Goal: Task Accomplishment & Management: Use online tool/utility

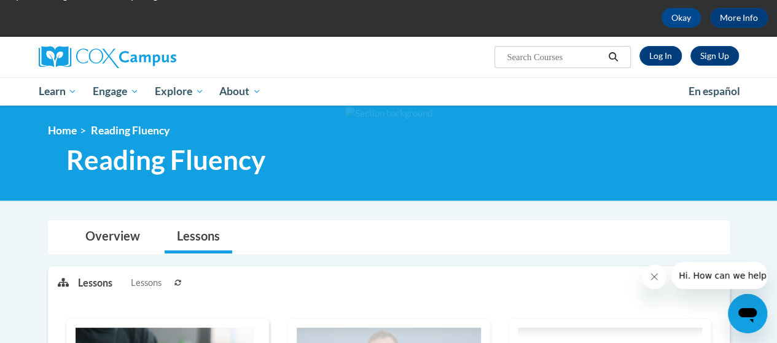
scroll to position [54, 0]
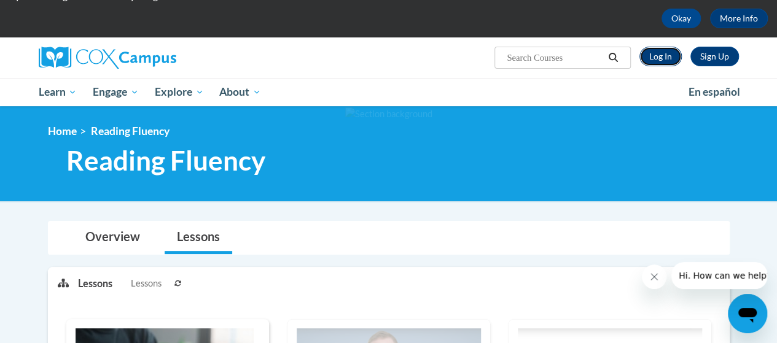
click at [667, 55] on link "Log In" at bounding box center [661, 57] width 42 height 20
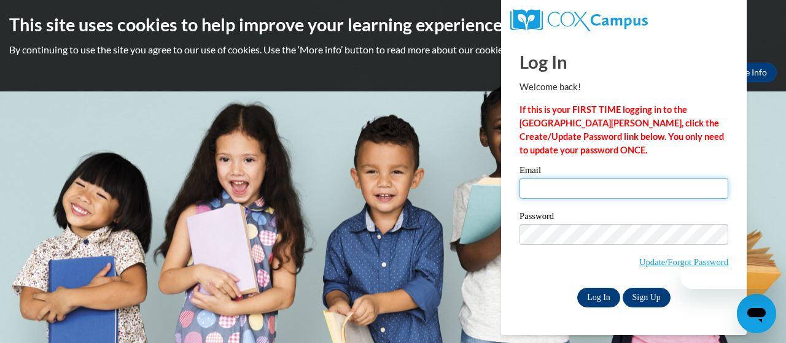
type input "amy.gallagher@trschools.k12.wi.us"
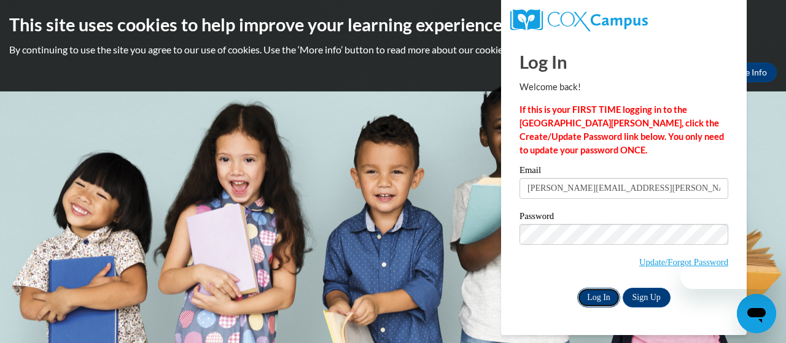
click at [593, 290] on input "Log In" at bounding box center [599, 298] width 43 height 20
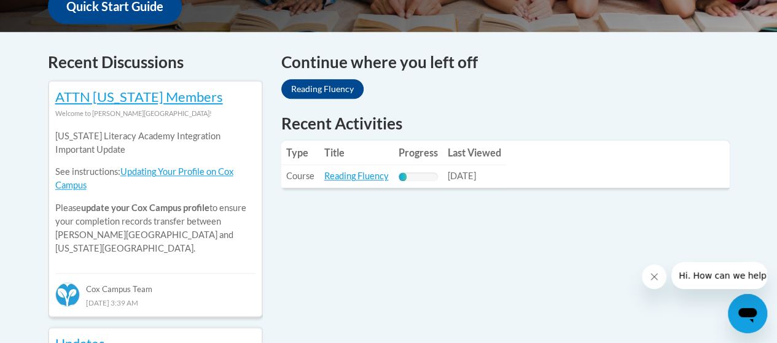
scroll to position [496, 0]
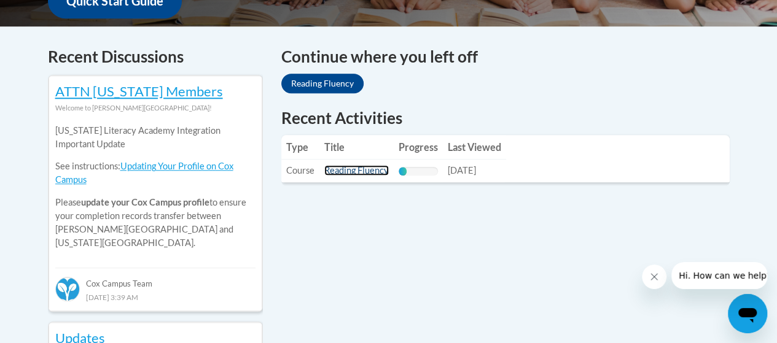
click at [351, 173] on link "Reading Fluency" at bounding box center [356, 170] width 65 height 10
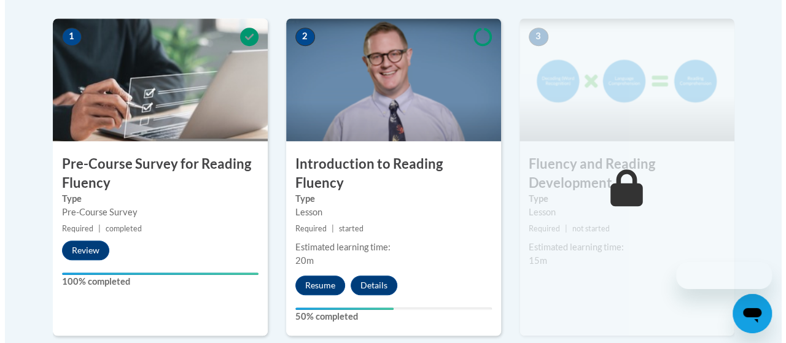
scroll to position [415, 0]
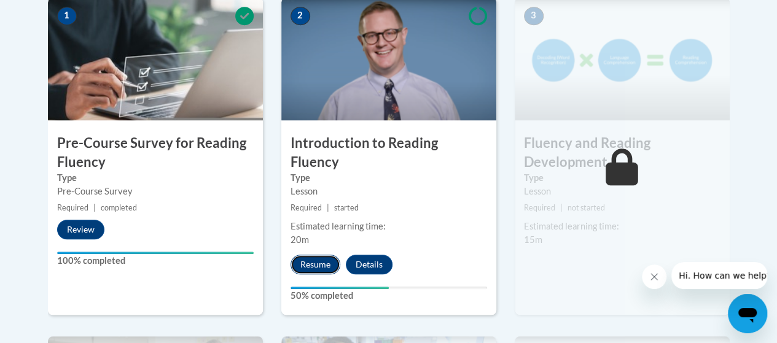
click at [313, 255] on button "Resume" at bounding box center [316, 265] width 50 height 20
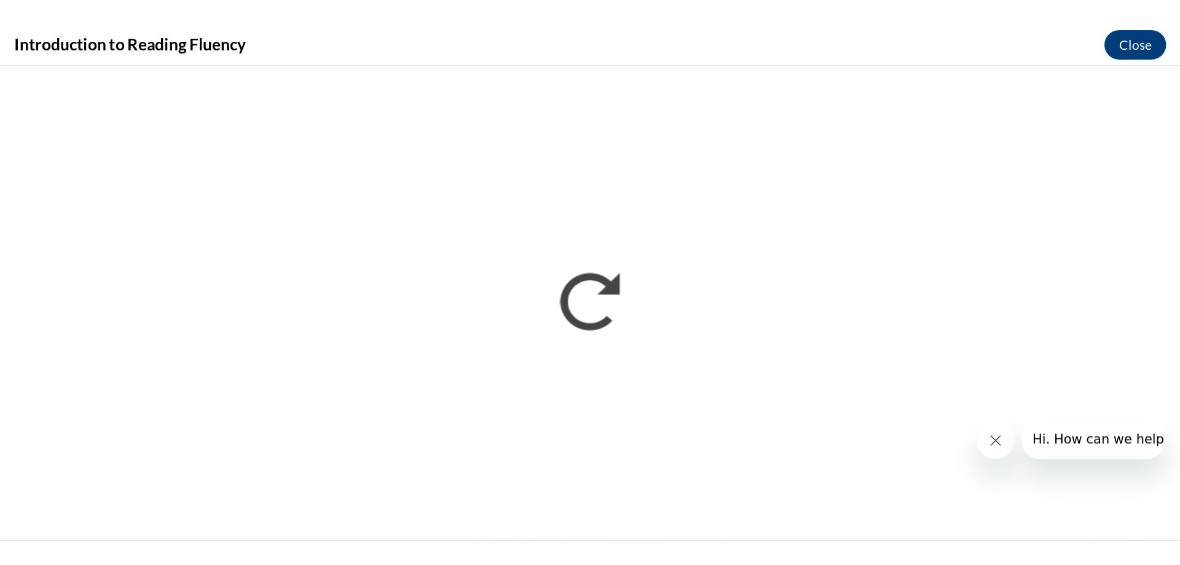
scroll to position [416, 0]
